Goal: Task Accomplishment & Management: Use online tool/utility

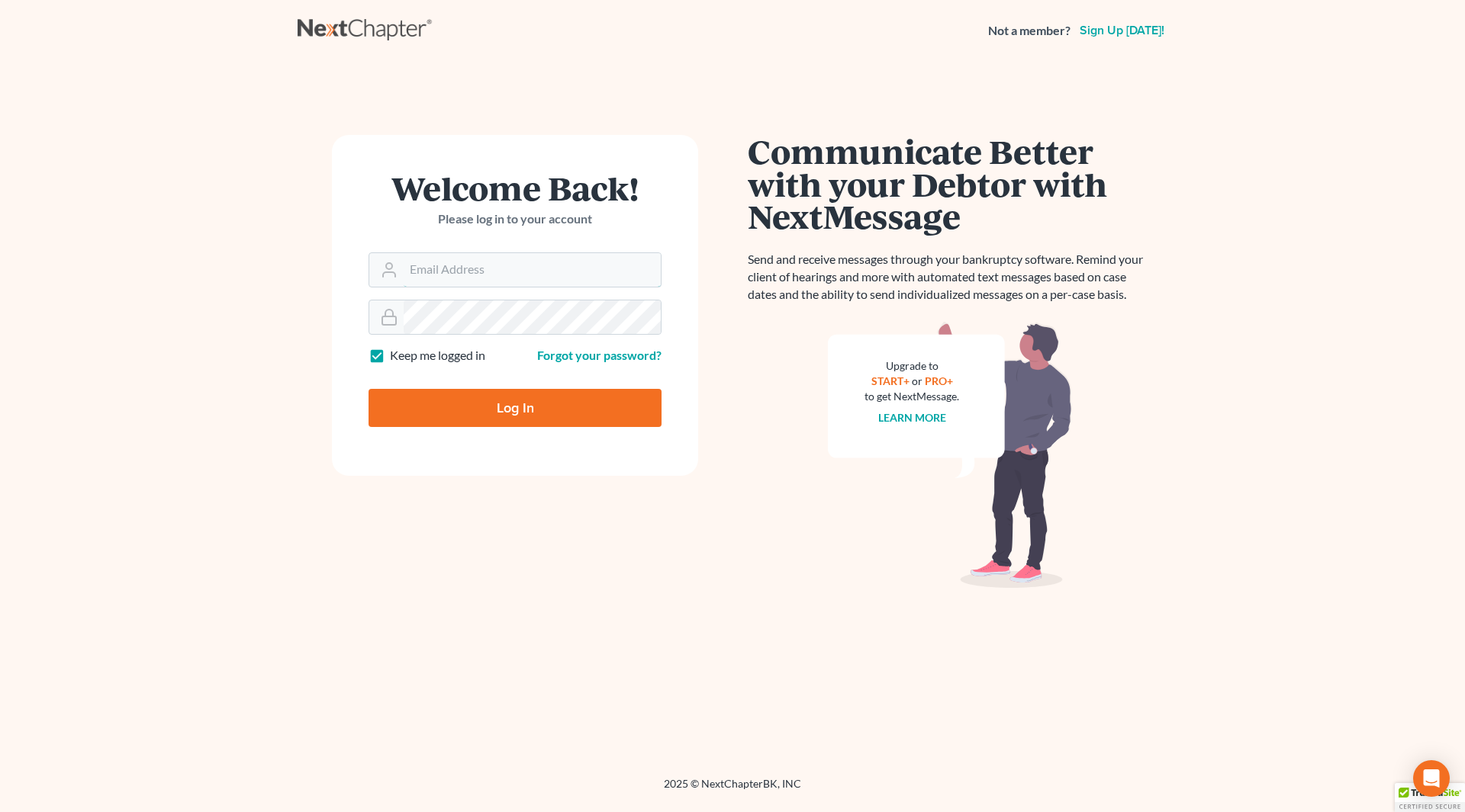
type input "[EMAIL_ADDRESS][DOMAIN_NAME]"
click at [504, 407] on input "Log In" at bounding box center [514, 408] width 293 height 38
type input "Thinking..."
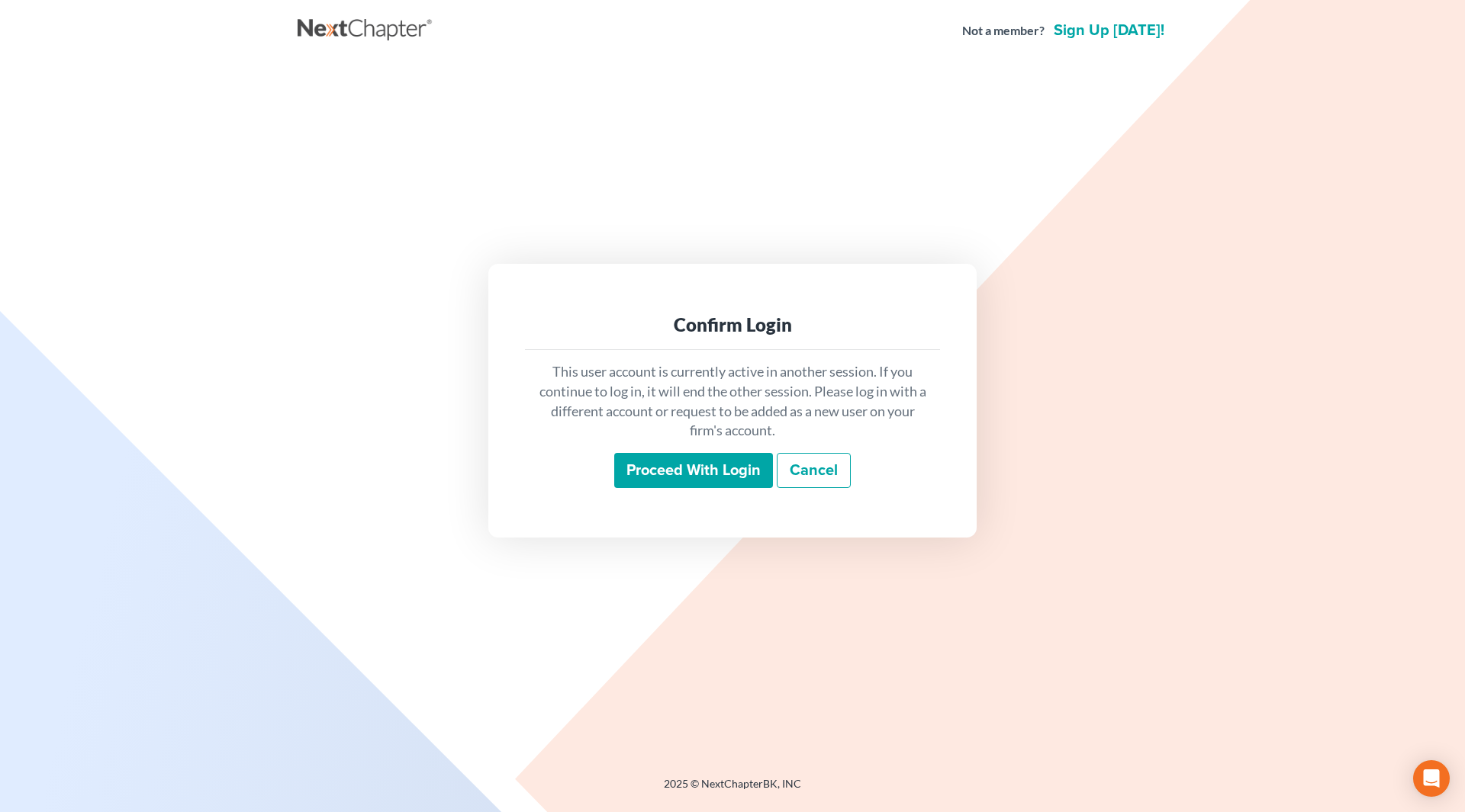
click at [679, 467] on input "Proceed with login" at bounding box center [693, 470] width 159 height 35
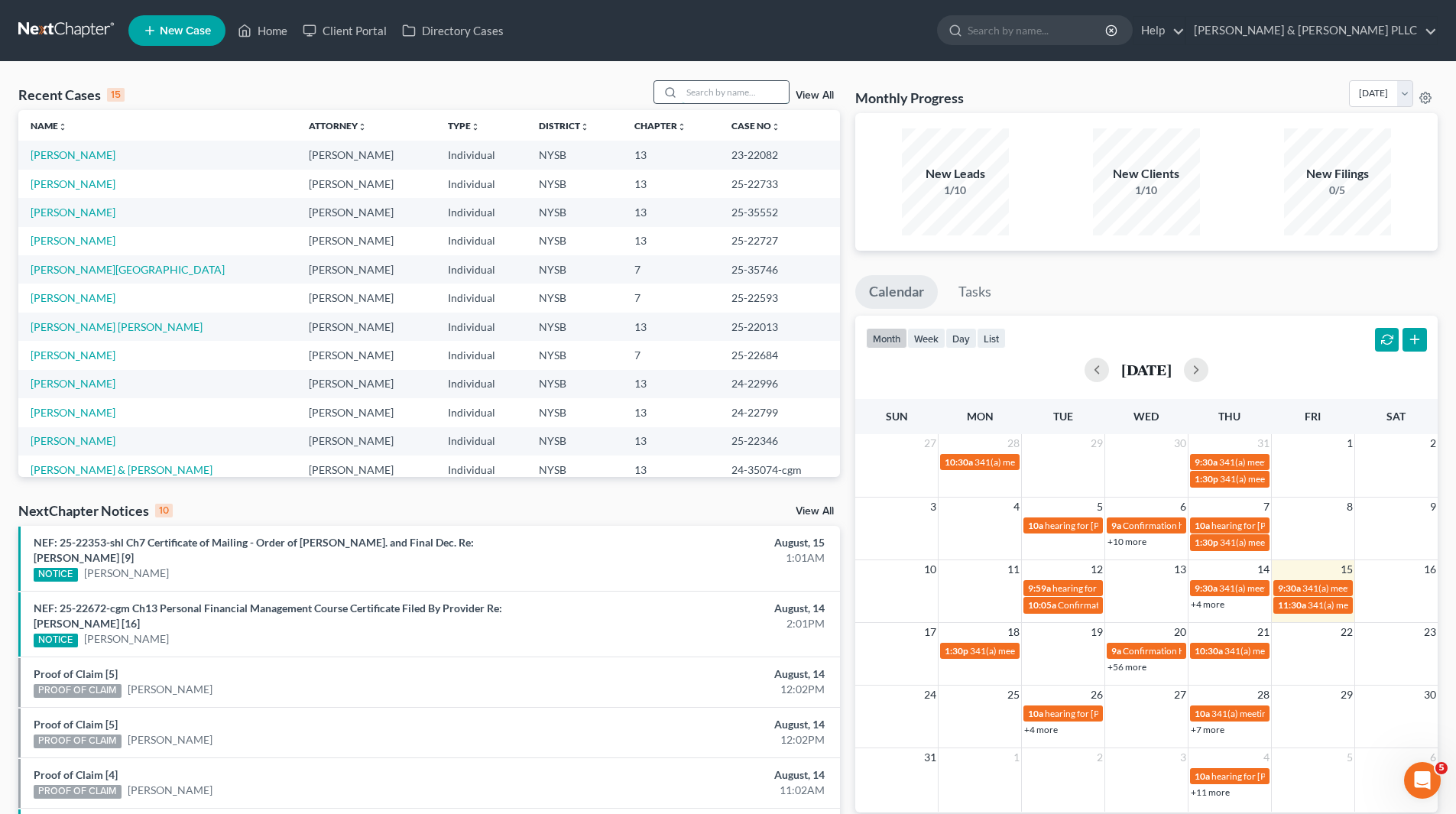
click at [761, 96] on input "search" at bounding box center [734, 92] width 107 height 23
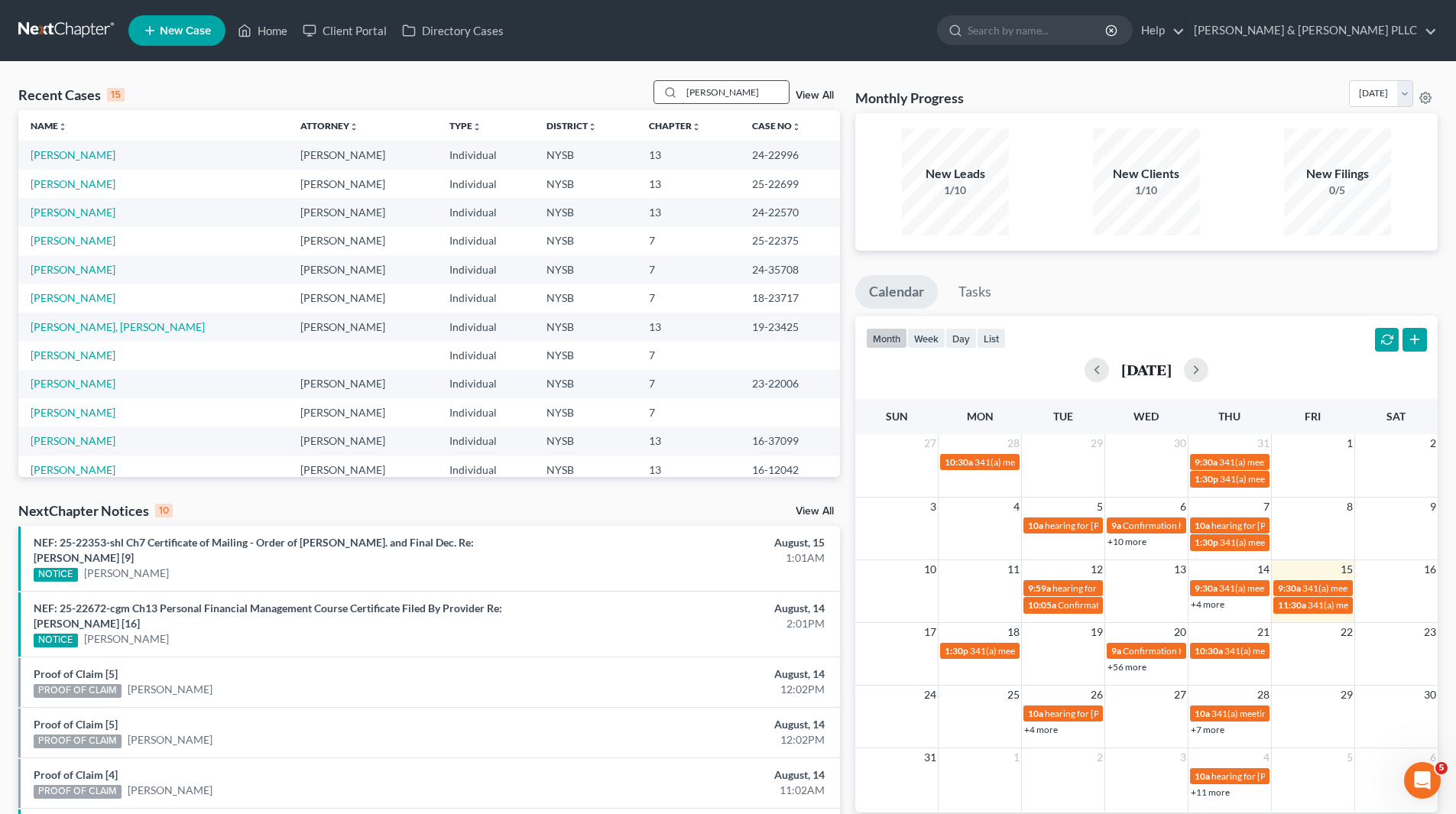
type input "[PERSON_NAME]"
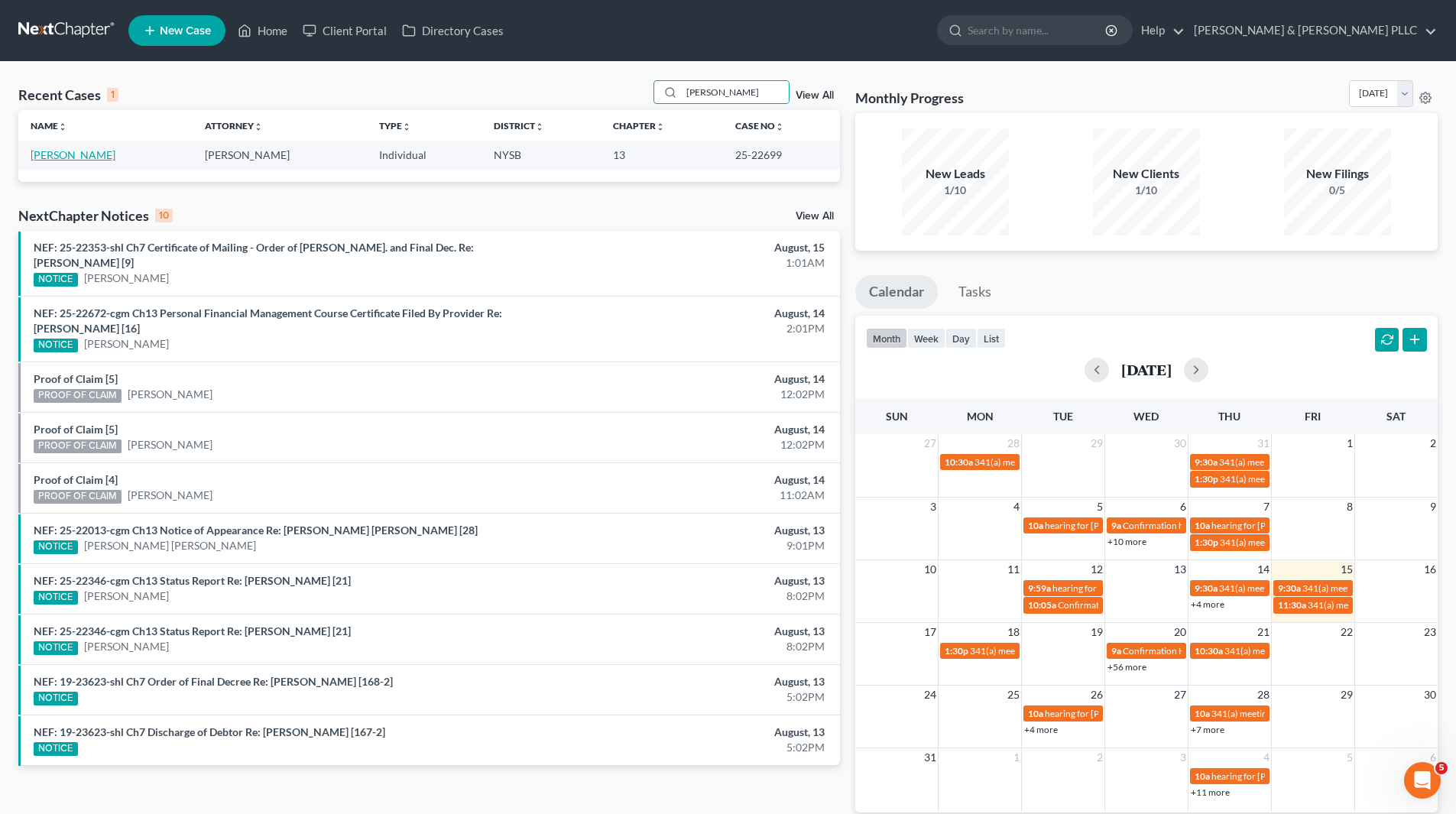
click at [109, 156] on link "[PERSON_NAME]" at bounding box center [72, 155] width 85 height 13
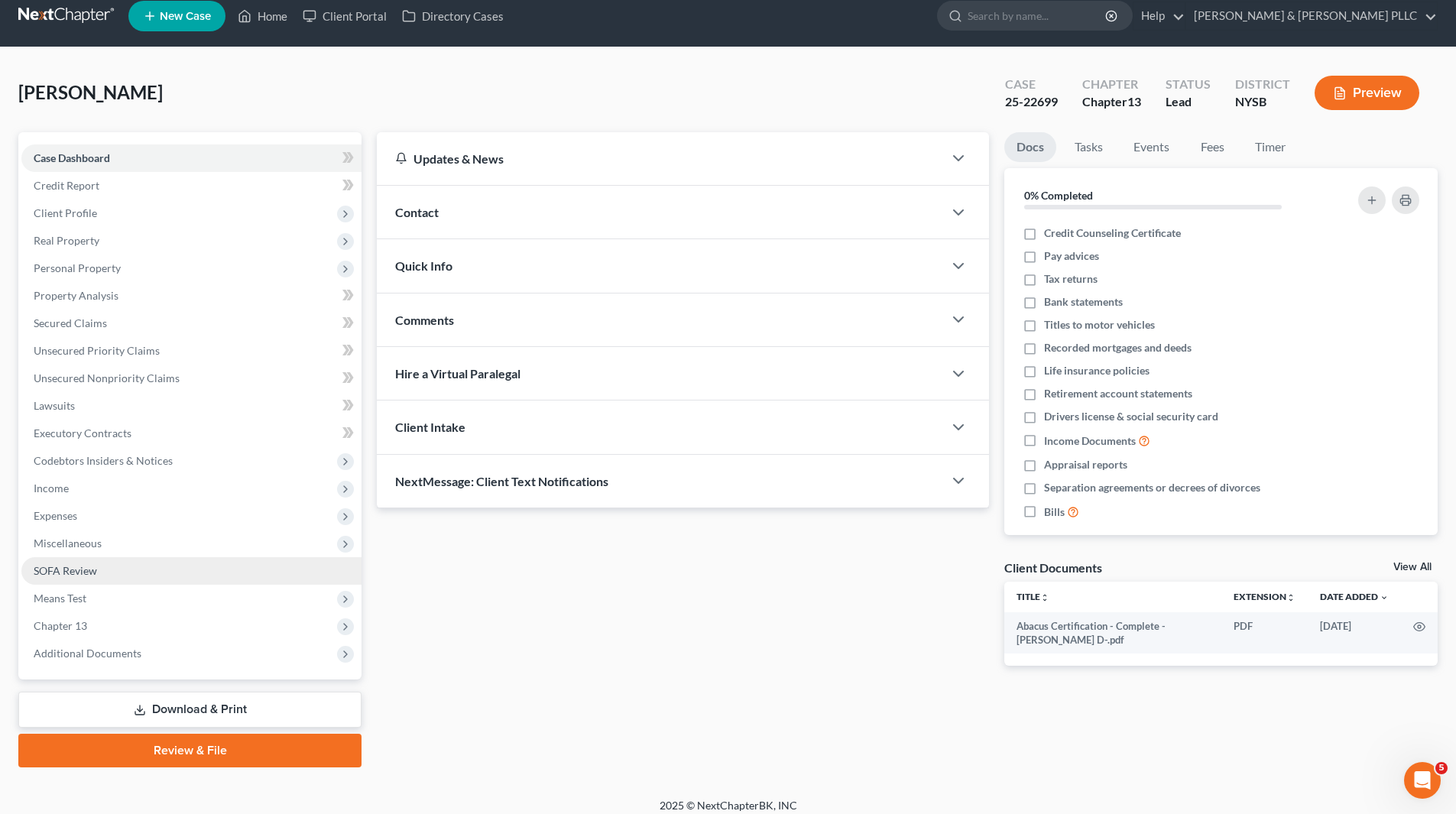
scroll to position [26, 0]
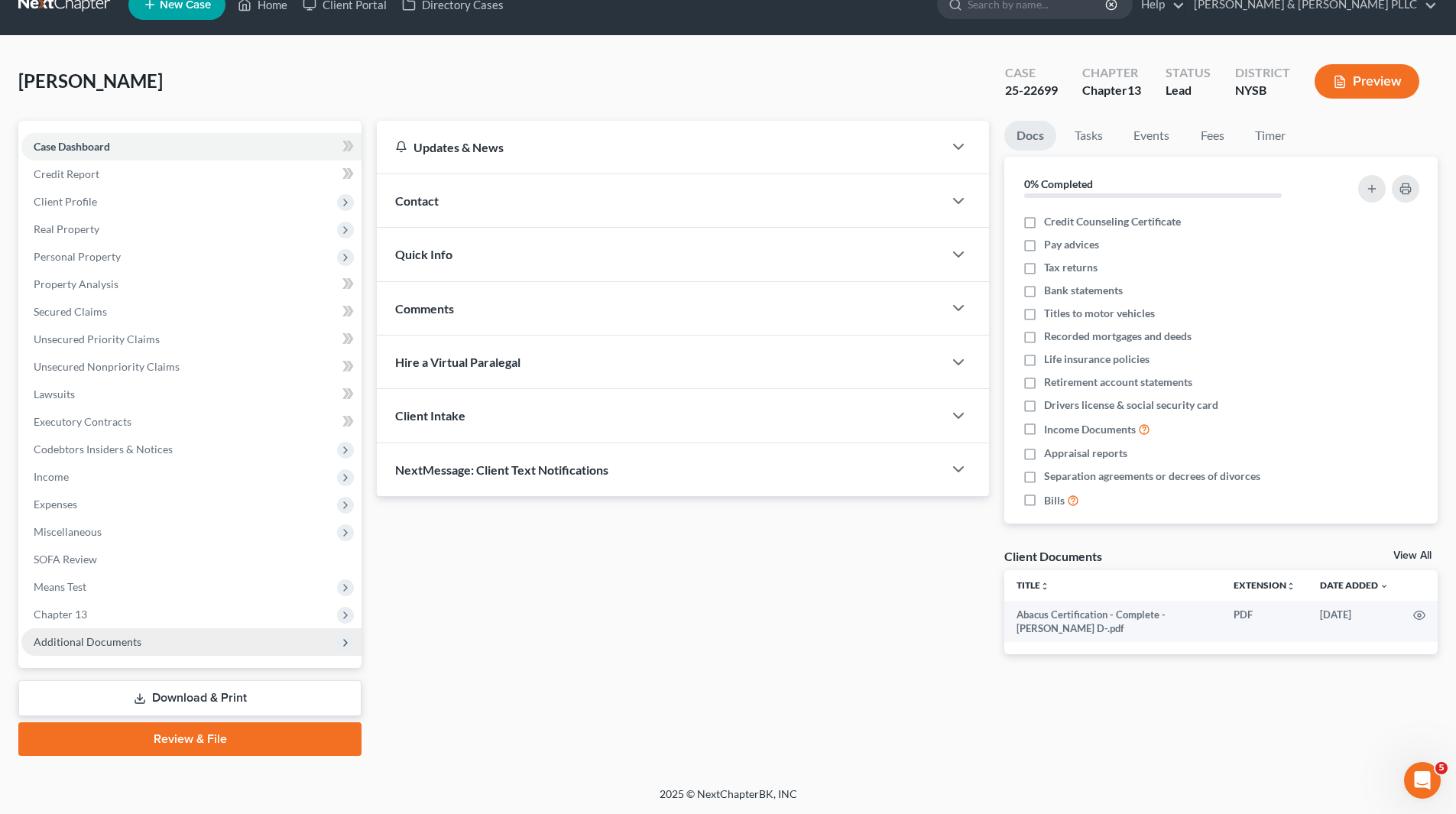
click at [120, 643] on span "Additional Documents" at bounding box center [87, 641] width 108 height 13
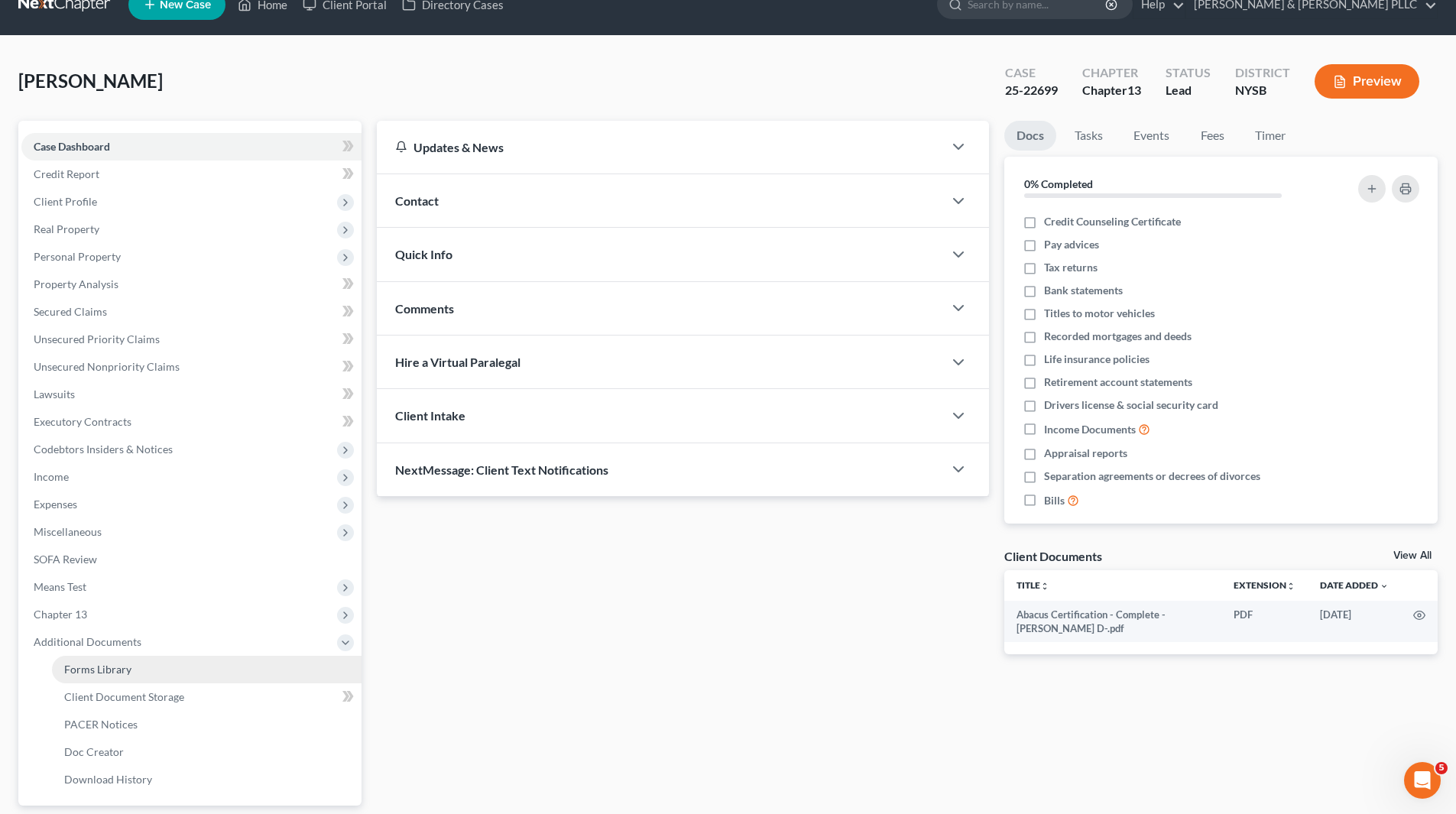
scroll to position [103, 0]
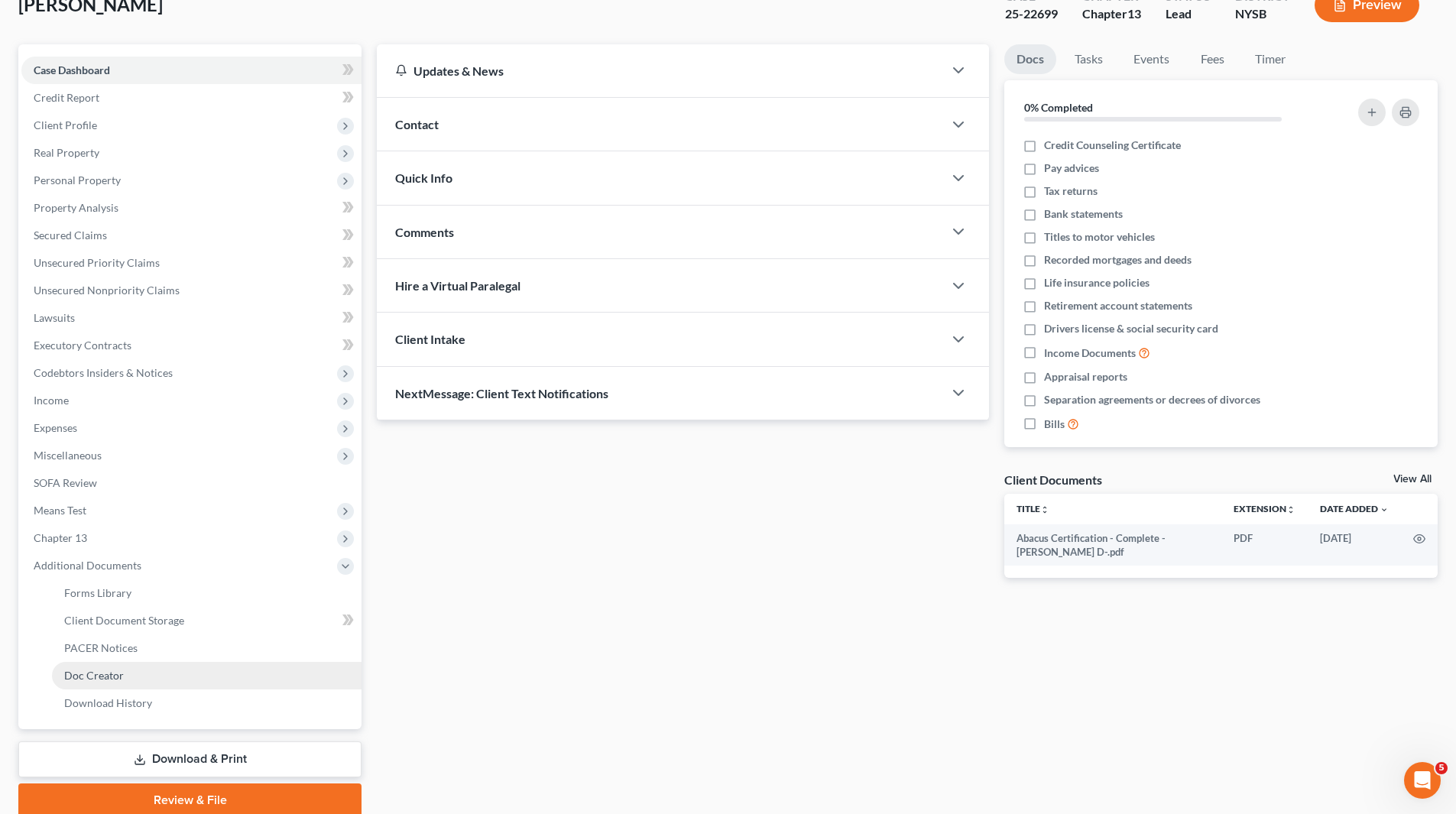
click at [110, 677] on span "Doc Creator" at bounding box center [94, 675] width 60 height 13
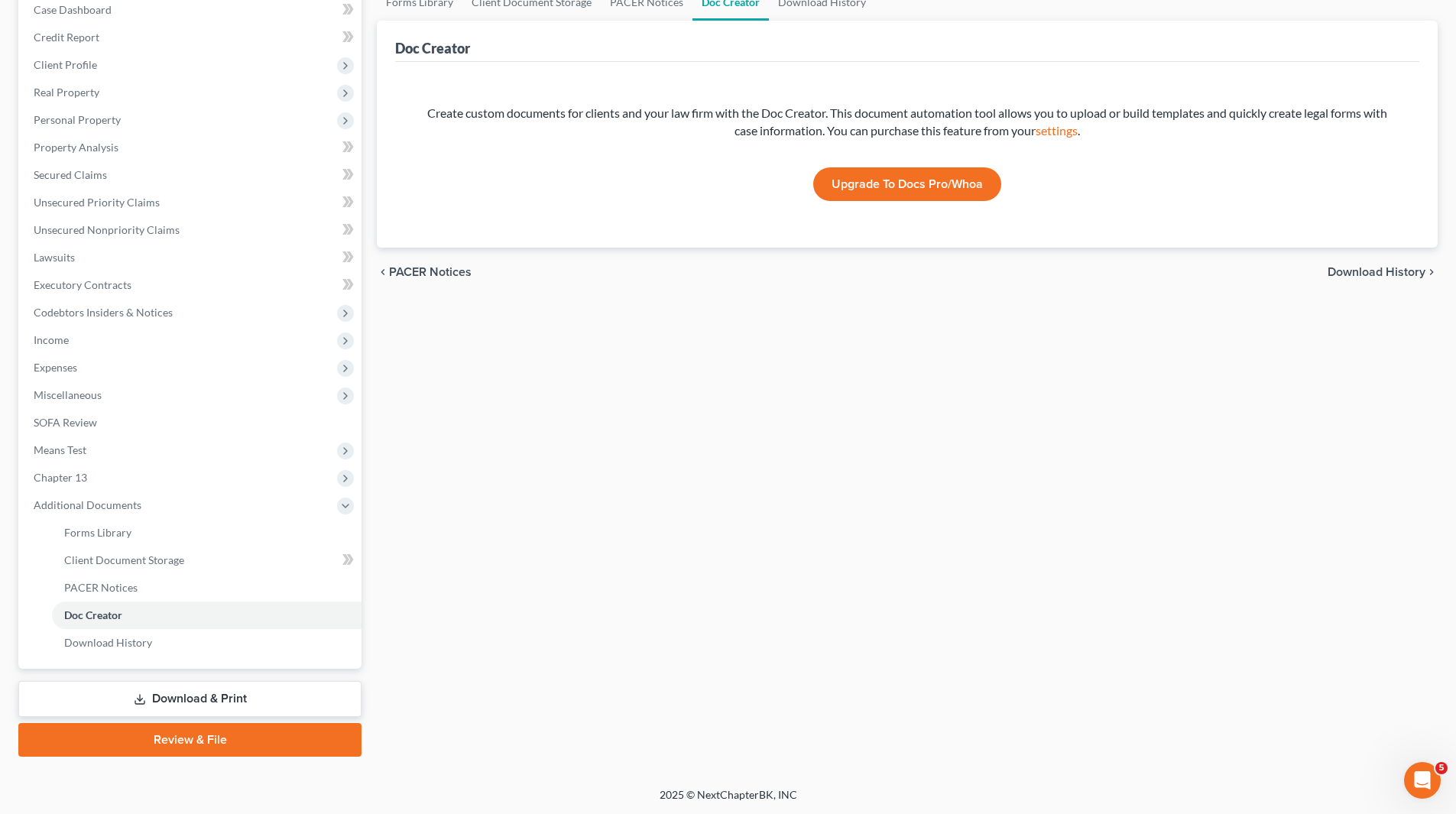
scroll to position [163, 0]
click at [116, 535] on span "Forms Library" at bounding box center [98, 531] width 67 height 13
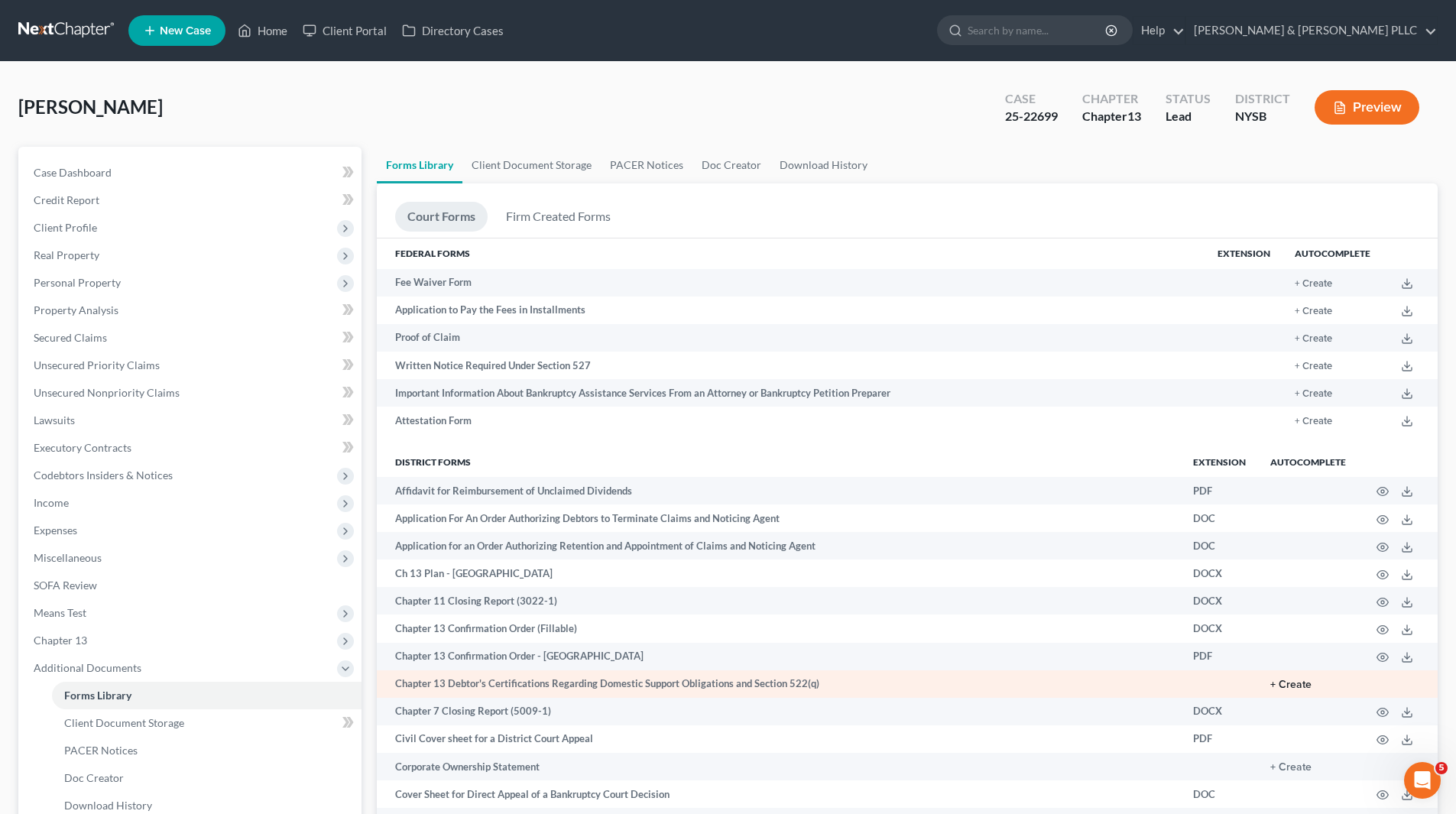
click at [1289, 684] on button "+ Create" at bounding box center [1291, 685] width 41 height 11
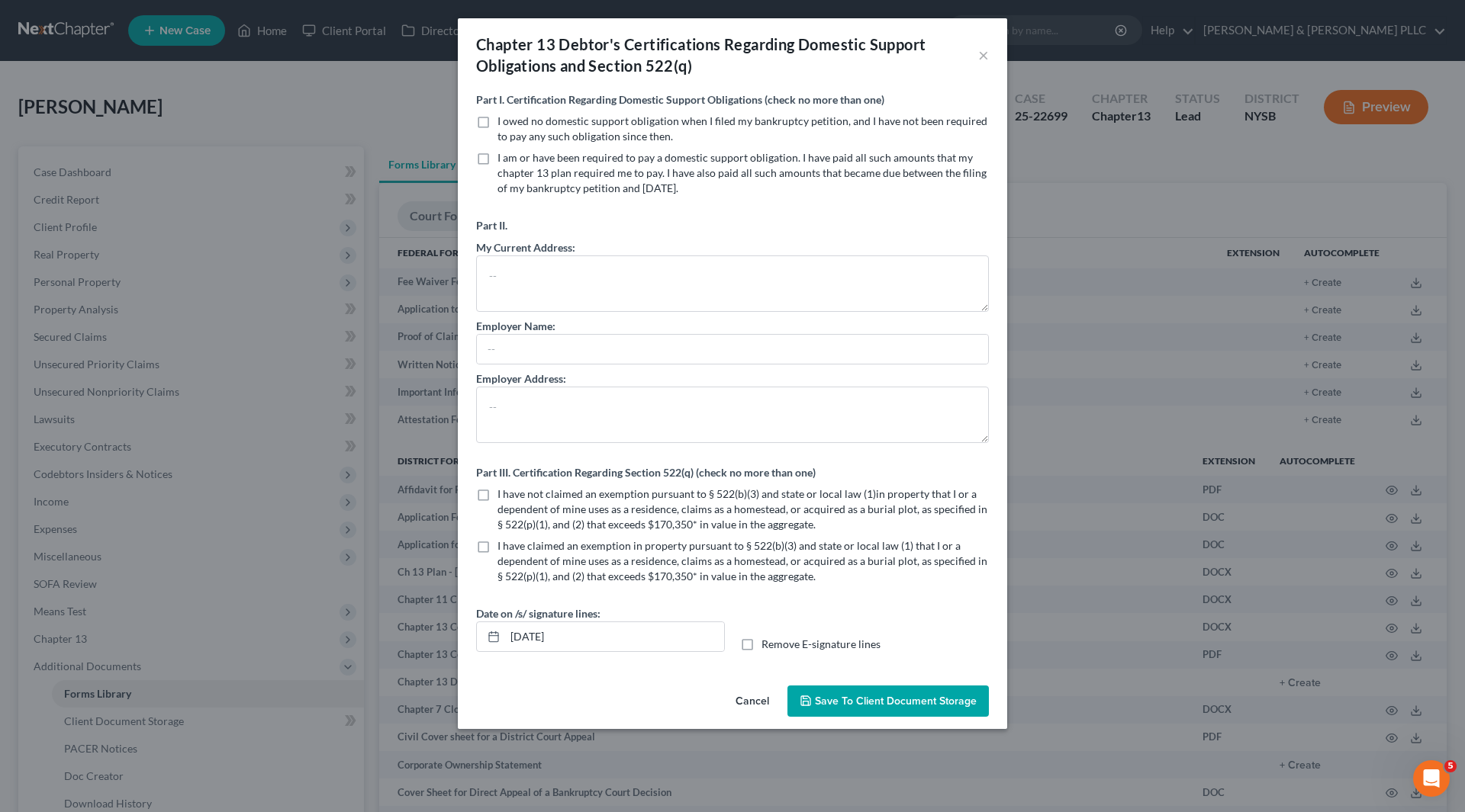
drag, startPoint x: 482, startPoint y: 120, endPoint x: 711, endPoint y: 185, distance: 238.0
click at [498, 120] on label "I owed no domestic support obligation when I filed my bankruptcy petition, and …" at bounding box center [743, 128] width 491 height 30
click at [504, 120] on input "I owed no domestic support obligation when I filed my bankruptcy petition, and …" at bounding box center [509, 118] width 10 height 10
checkbox input "true"
click at [498, 493] on label "I have not claimed an exemption pursuant to § 522(b)(3) and state or local law …" at bounding box center [743, 509] width 491 height 46
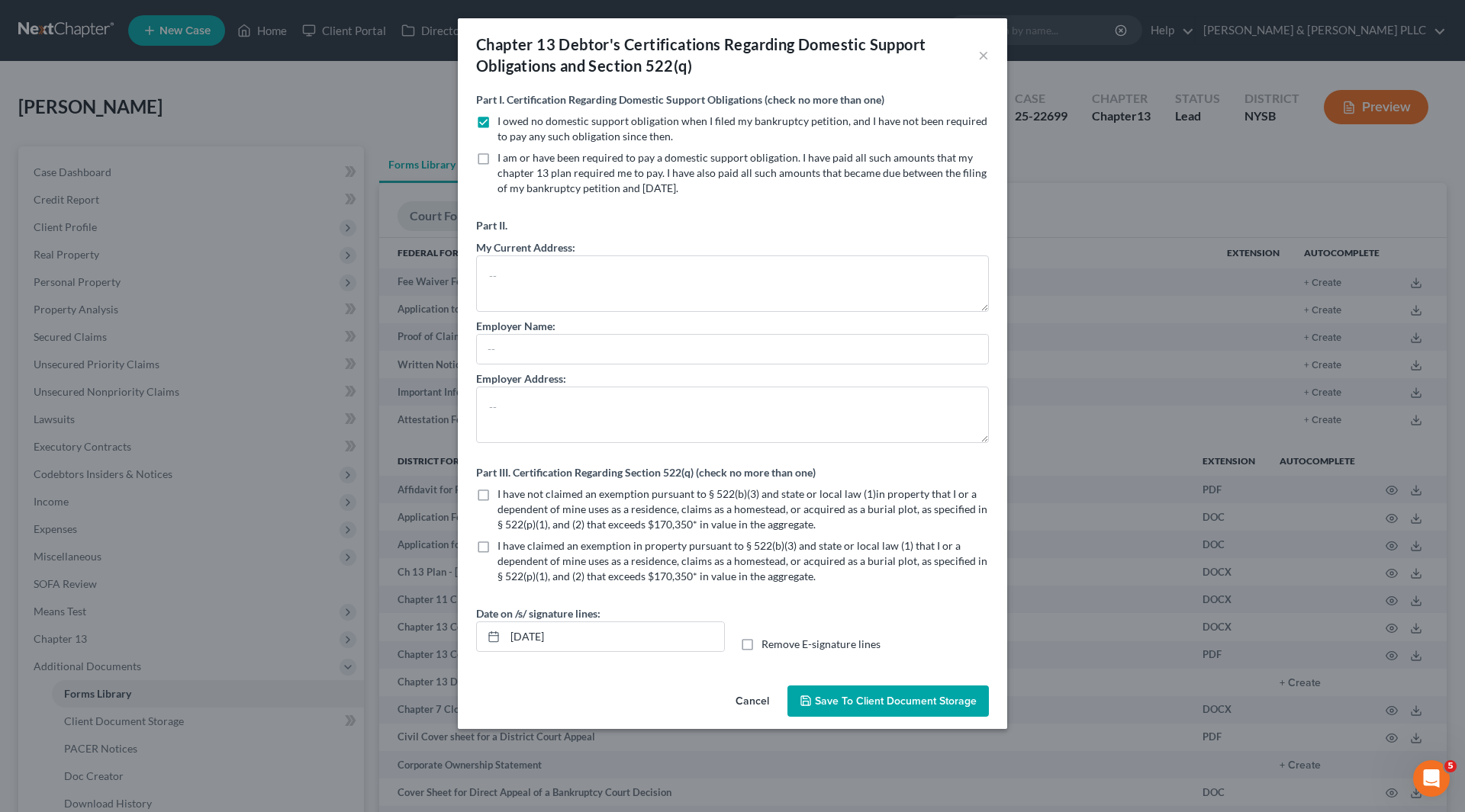
click at [504, 493] on input "I have not claimed an exemption pursuant to § 522(b)(3) and state or local law …" at bounding box center [509, 492] width 10 height 10
checkbox input "true"
click at [891, 699] on span "Save to Client Document Storage" at bounding box center [896, 701] width 162 height 13
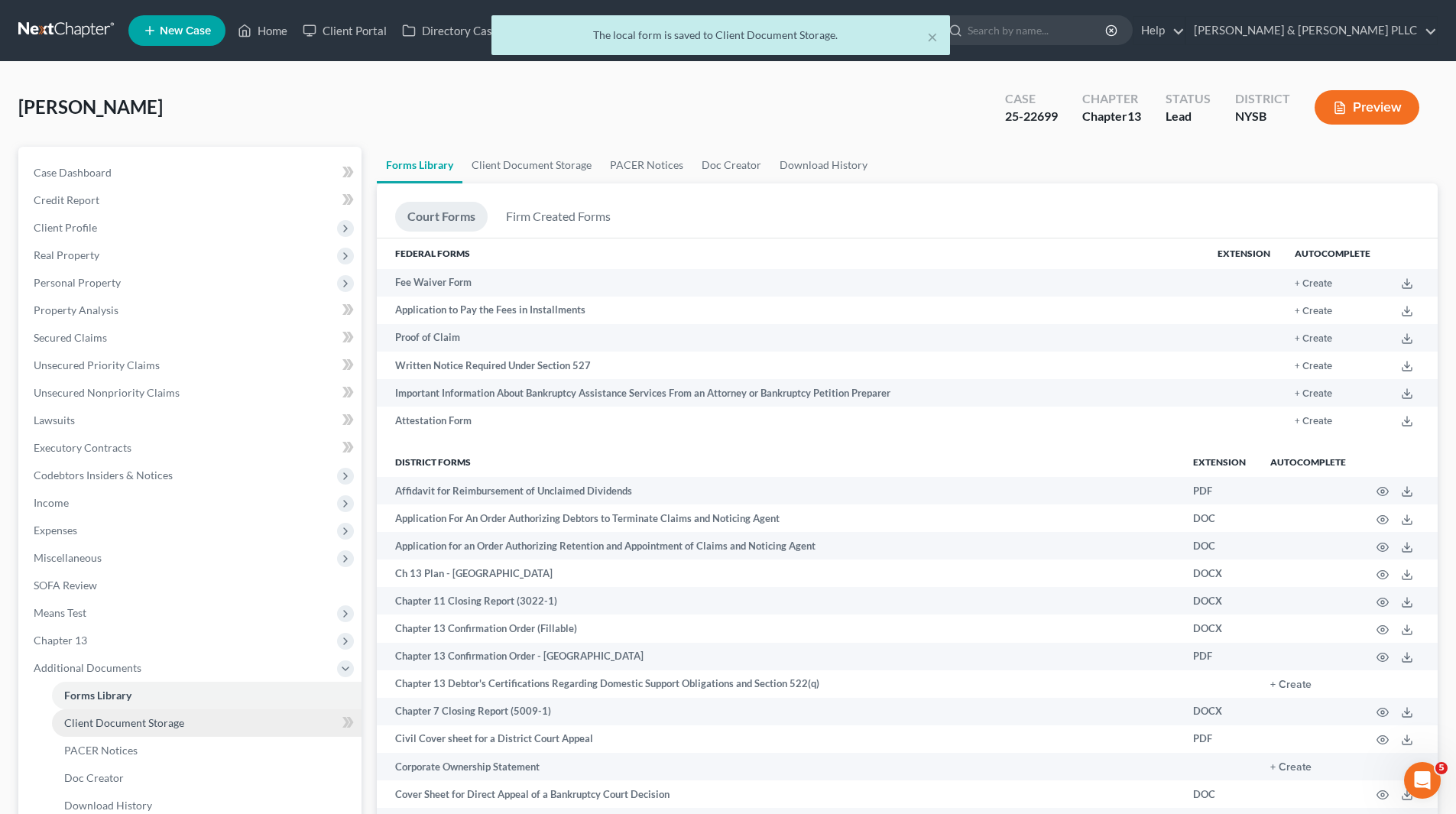
click at [180, 726] on span "Client Document Storage" at bounding box center [124, 722] width 120 height 13
select select "0"
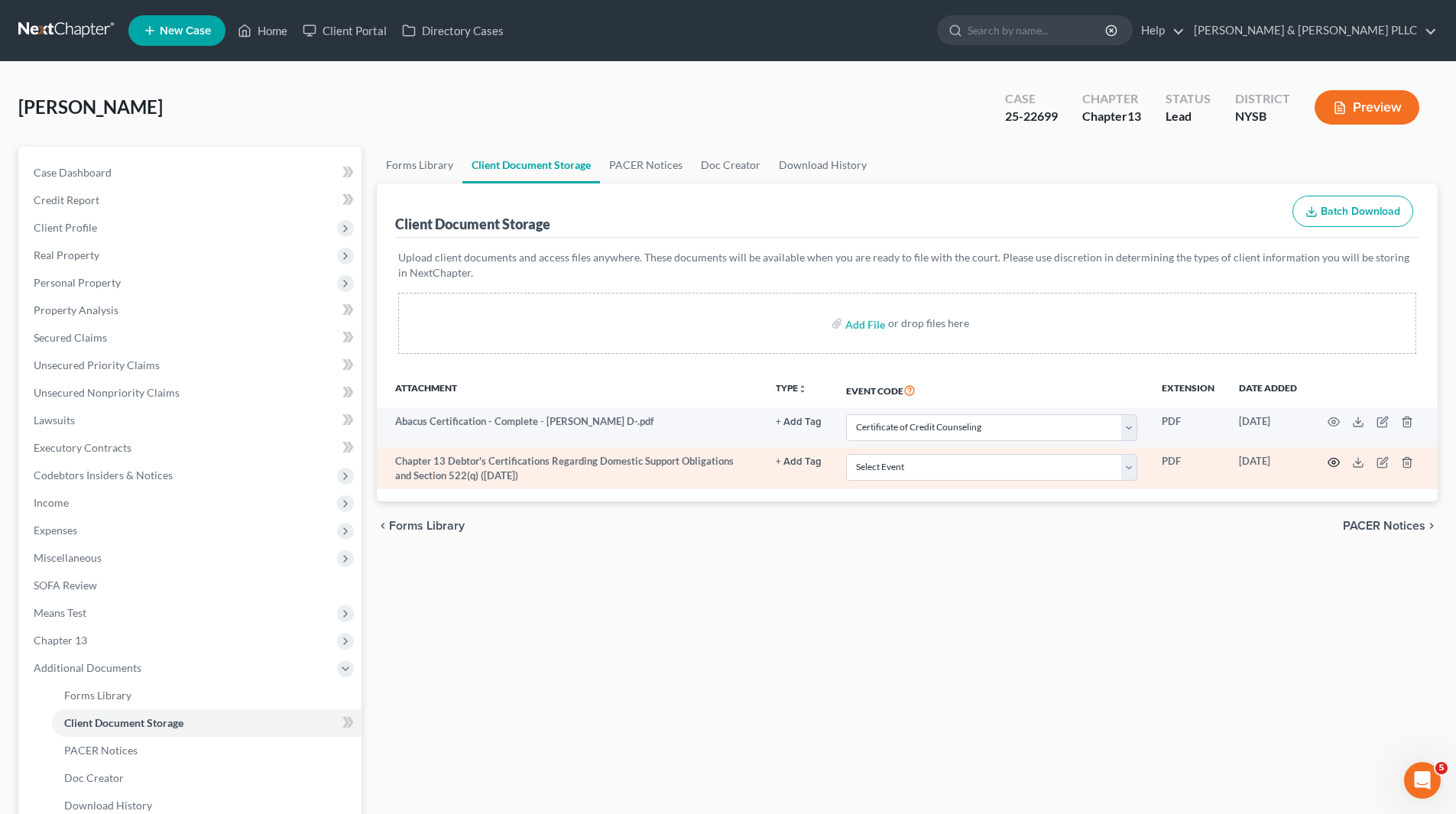
click at [1338, 464] on icon "button" at bounding box center [1334, 463] width 13 height 13
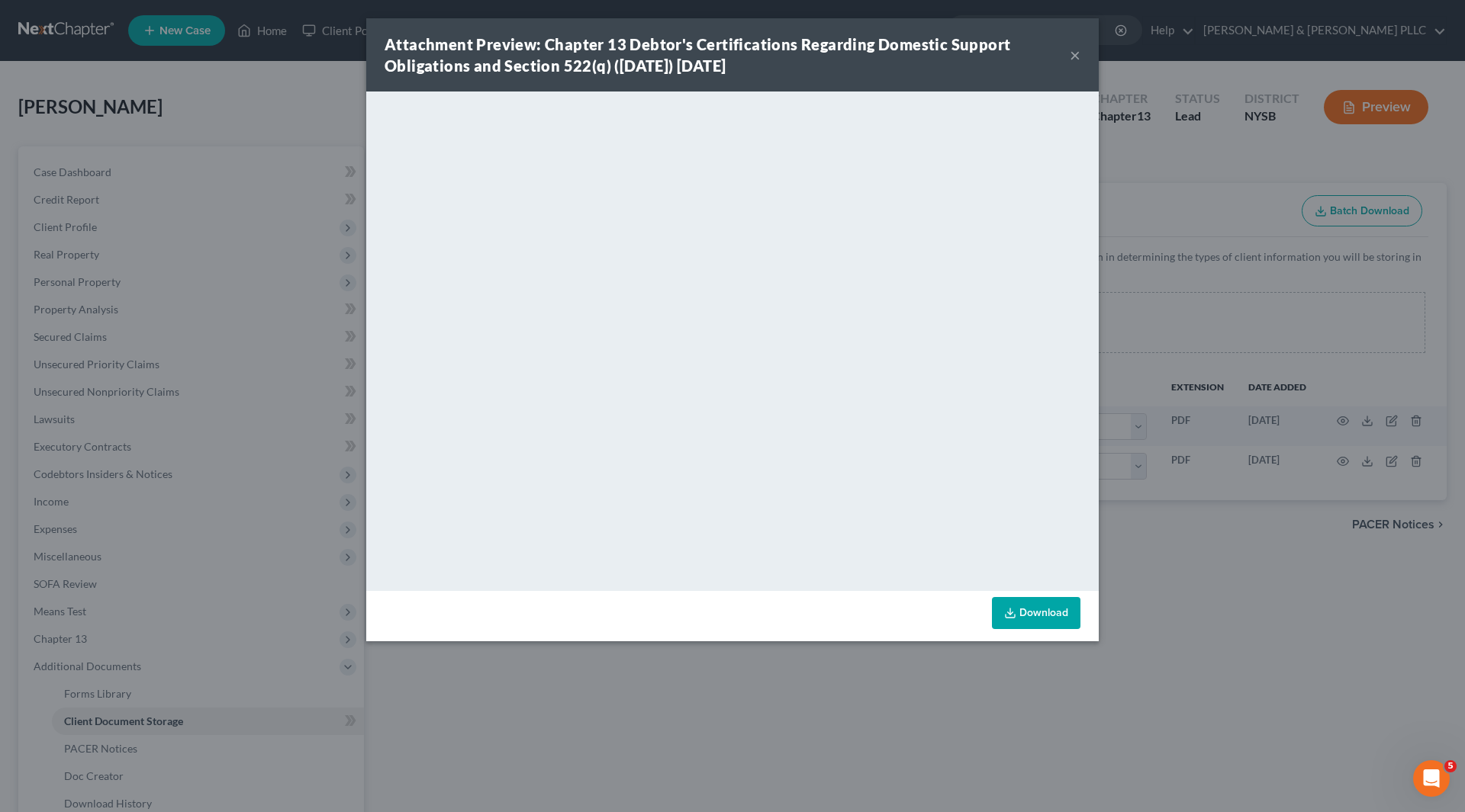
click at [1062, 58] on div "Attachment Preview: Chapter 13 Debtor's Certifications Regarding Domestic Suppo…" at bounding box center [727, 55] width 685 height 43
click at [1072, 55] on button "×" at bounding box center [1075, 55] width 11 height 19
